Goal: Task Accomplishment & Management: Manage account settings

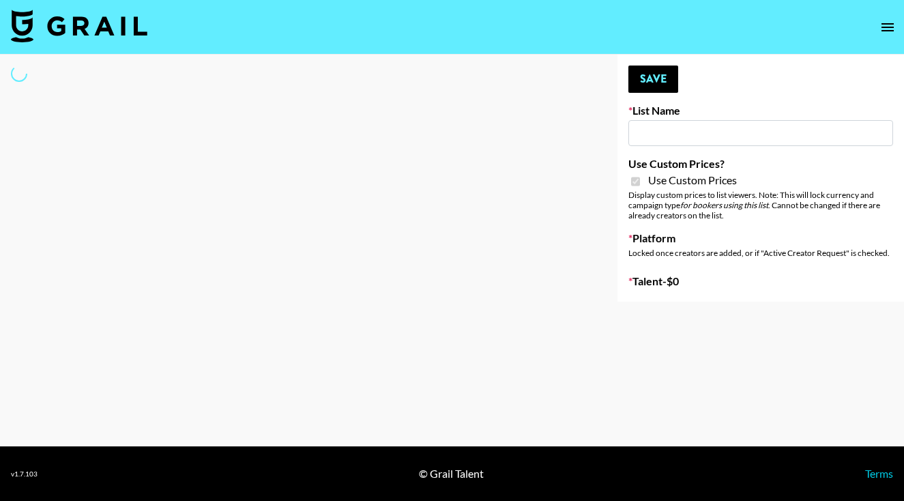
type input "PolyBuzz Campaign"
checkbox input "true"
select select "Brand"
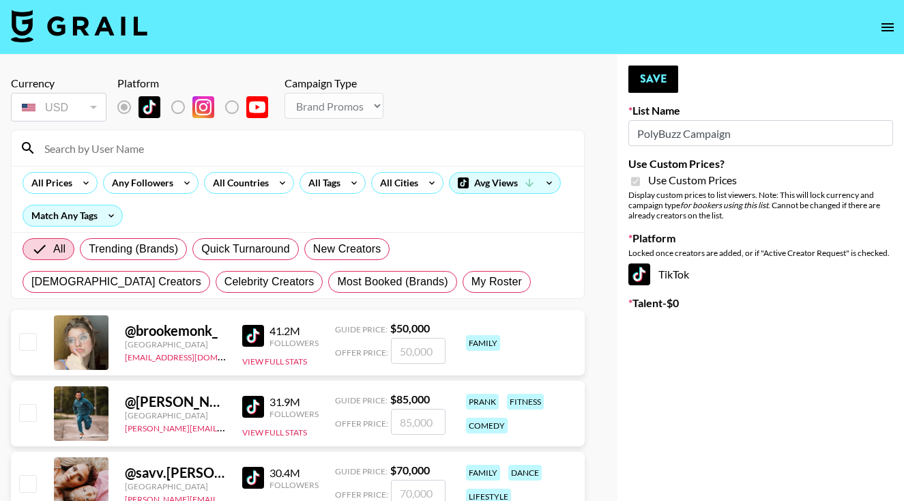
click at [362, 140] on input at bounding box center [305, 148] width 539 height 22
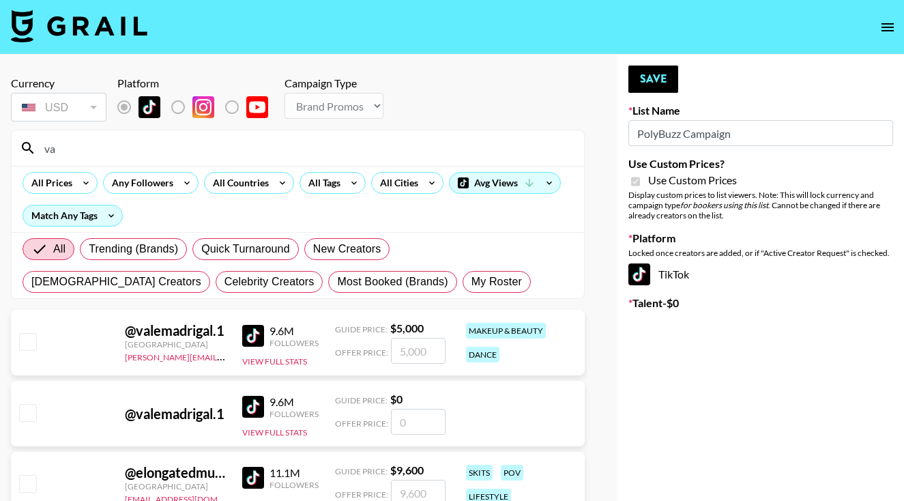
type input "v"
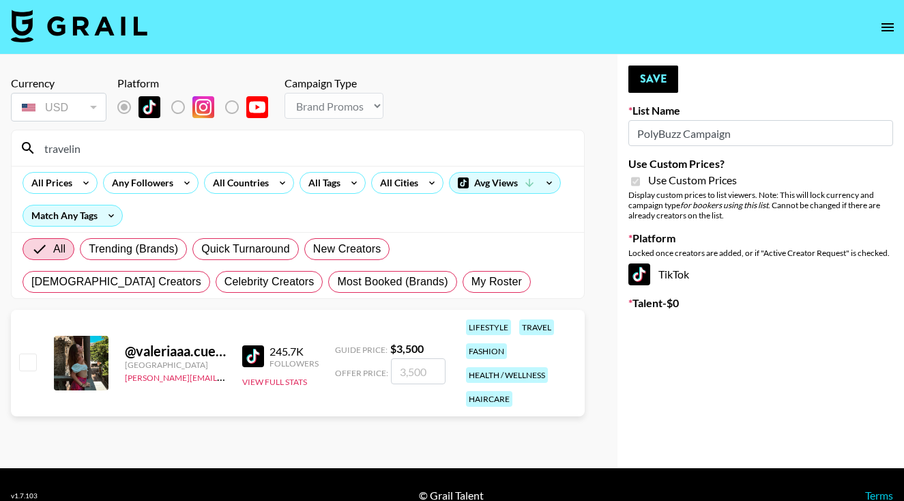
type input "traveling"
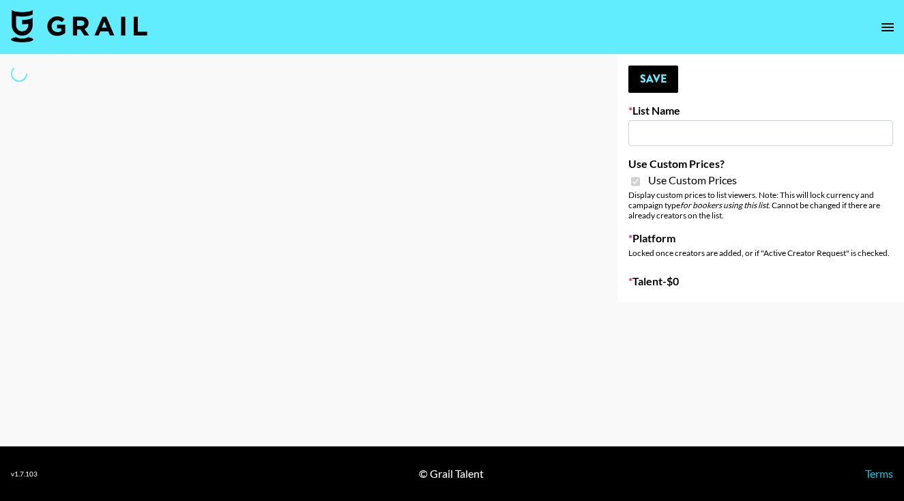
type input "Airbrush [DATE] Filters"
checkbox input "true"
select select "Brand"
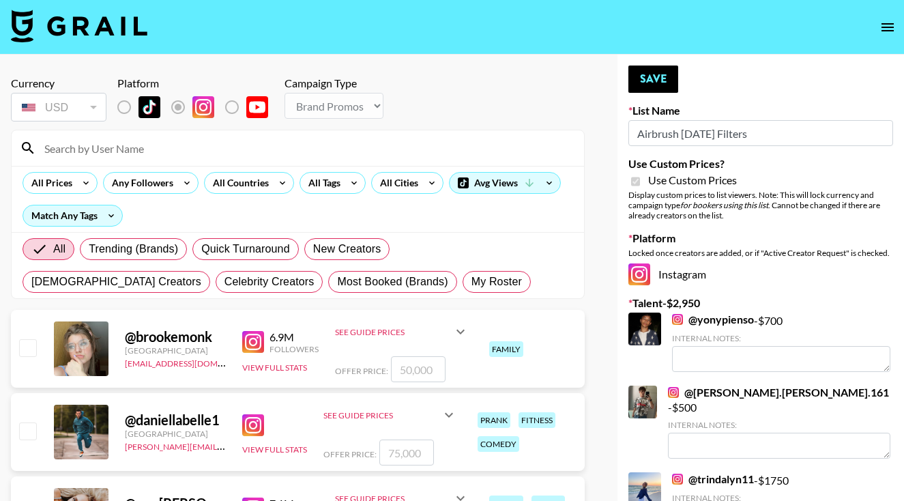
click at [278, 149] on input at bounding box center [305, 148] width 539 height 22
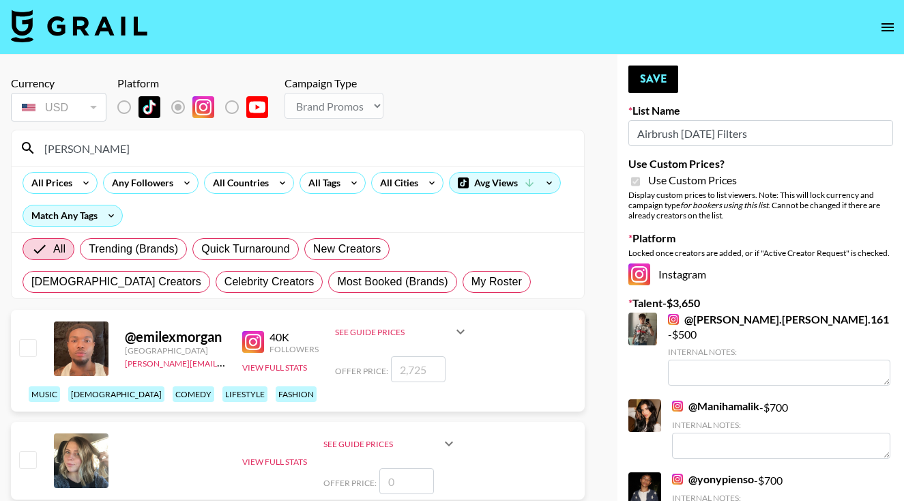
click at [177, 151] on input "[PERSON_NAME]" at bounding box center [305, 148] width 539 height 22
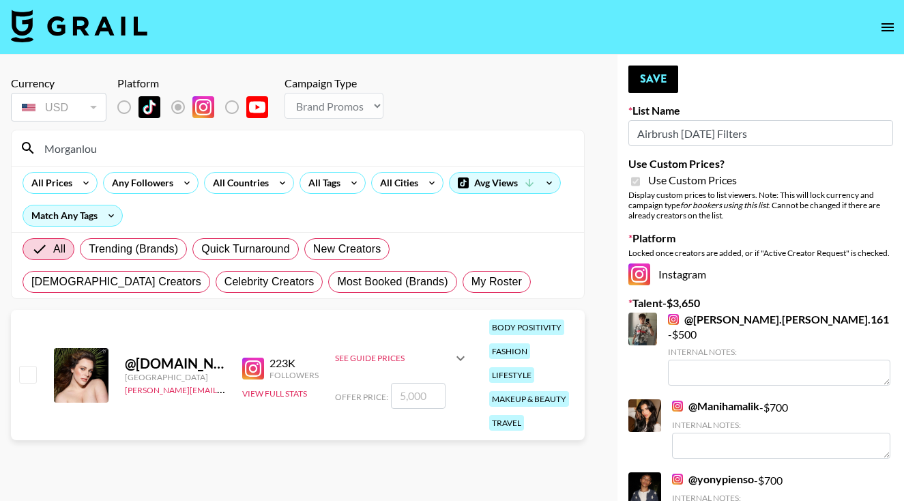
type input "Morganlou"
click at [26, 371] on input "checkbox" at bounding box center [27, 374] width 16 height 16
checkbox input "true"
click at [407, 392] on input "5000" at bounding box center [418, 396] width 55 height 26
type input "500"
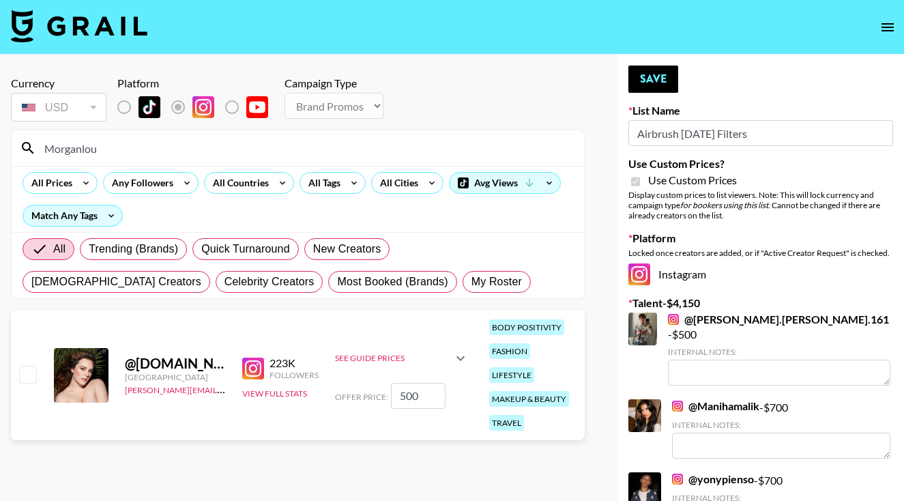
checkbox input "false"
checkbox input "true"
type input "700"
click at [658, 75] on button "Save" at bounding box center [653, 78] width 50 height 27
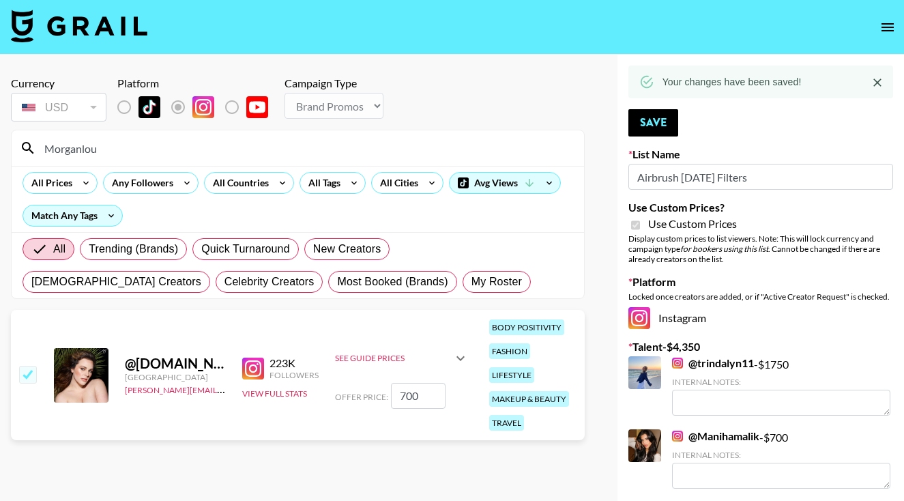
drag, startPoint x: 143, startPoint y: 149, endPoint x: 17, endPoint y: 145, distance: 125.5
click at [17, 146] on div "Morganlou" at bounding box center [298, 147] width 572 height 35
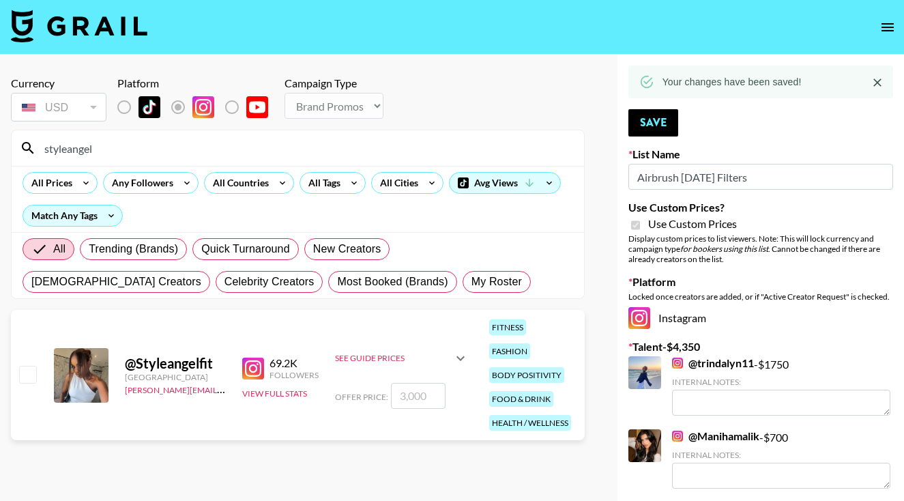
type input "styleangel"
click at [25, 366] on input "checkbox" at bounding box center [27, 374] width 16 height 16
checkbox input "true"
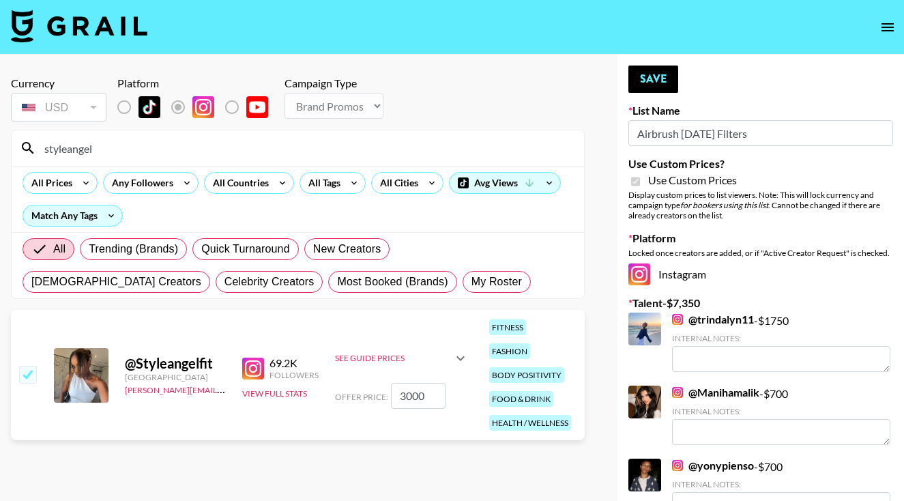
click at [407, 385] on input "3000" at bounding box center [418, 396] width 55 height 26
type input "300"
checkbox input "false"
checkbox input "true"
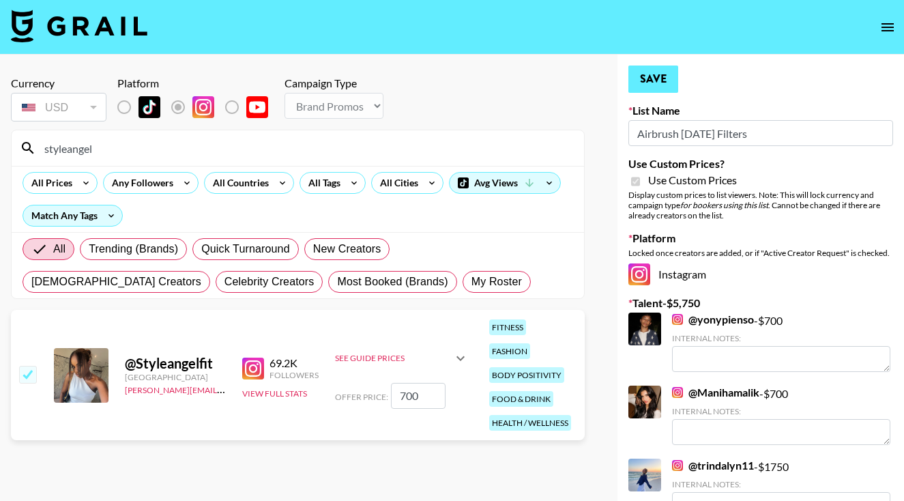
type input "700"
click at [659, 73] on button "Save" at bounding box center [653, 78] width 50 height 27
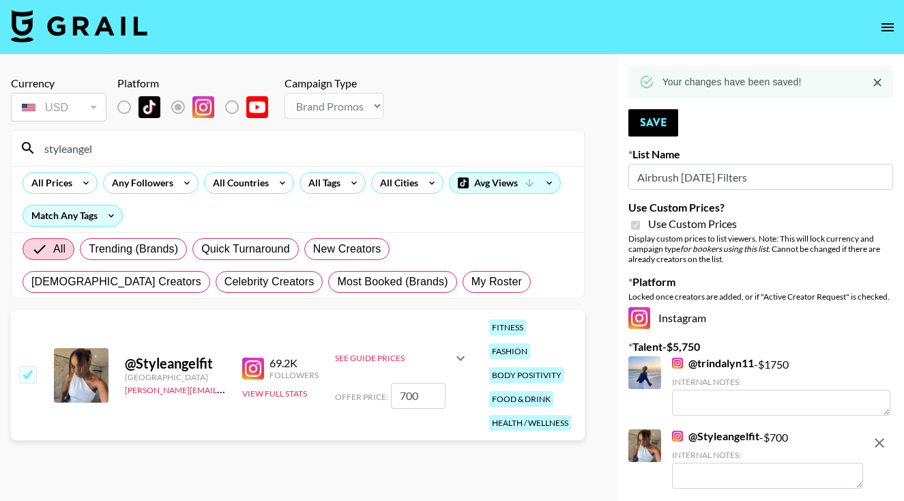
drag, startPoint x: 104, startPoint y: 148, endPoint x: 36, endPoint y: 141, distance: 68.5
click at [36, 144] on input "styleangel" at bounding box center [305, 148] width 539 height 22
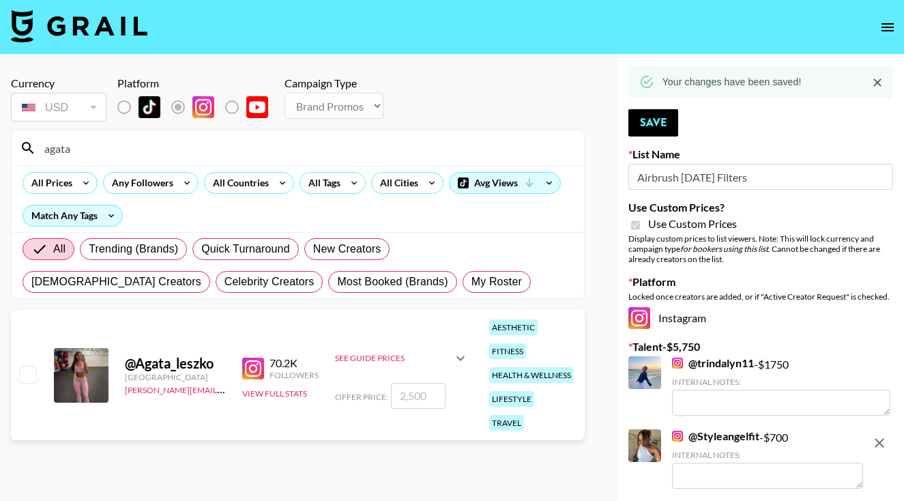
type input "agata"
click at [29, 366] on input "checkbox" at bounding box center [27, 374] width 16 height 16
checkbox input "true"
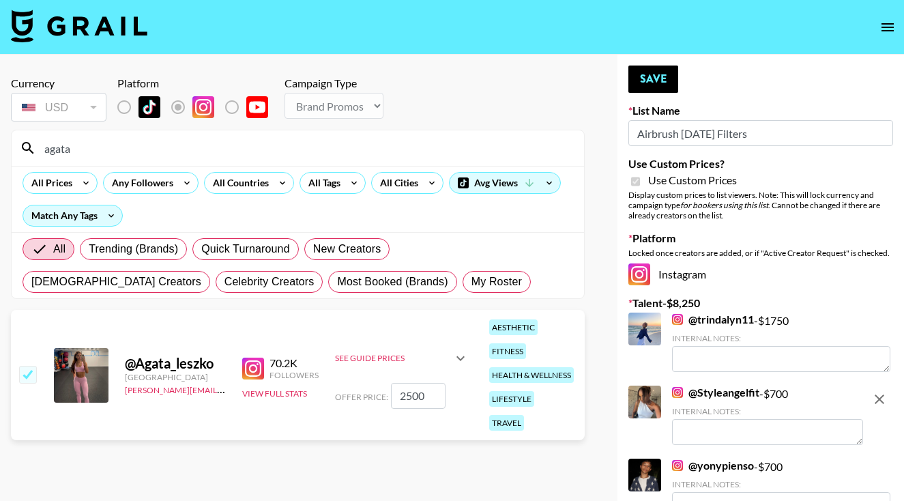
click at [407, 383] on input "2500" at bounding box center [418, 396] width 55 height 26
type input "200"
checkbox input "false"
checkbox input "true"
type input "700"
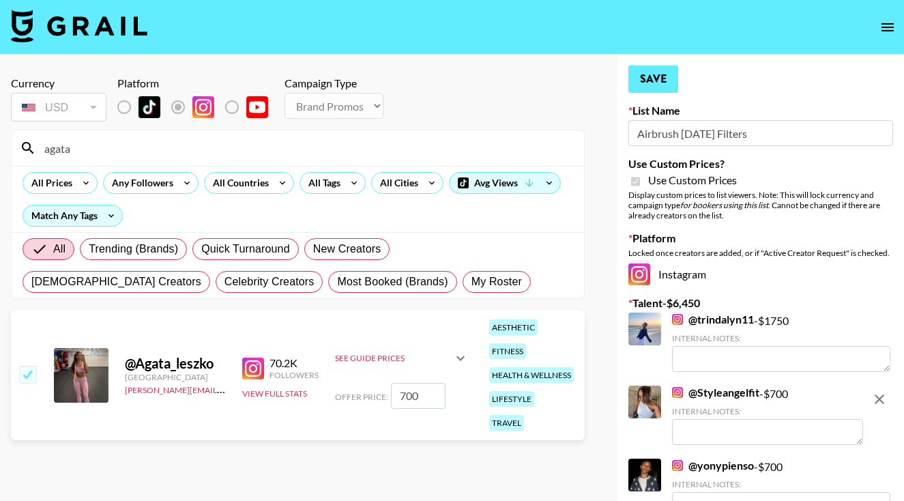
click at [663, 83] on button "Save" at bounding box center [653, 78] width 50 height 27
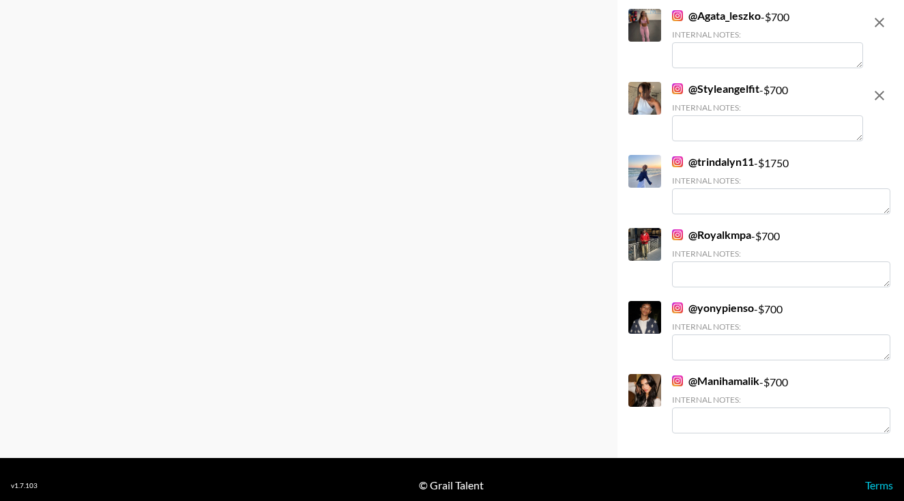
scroll to position [505, 0]
